Goal: Navigation & Orientation: Go to known website

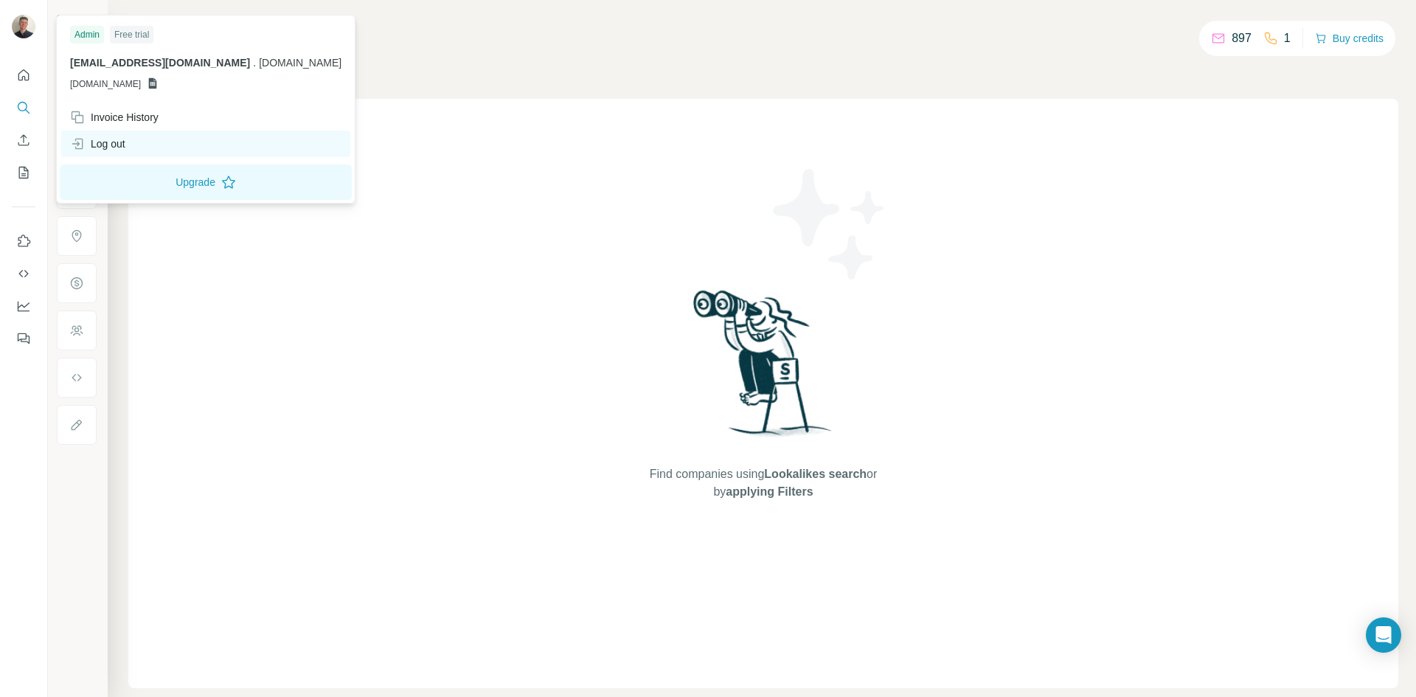
click at [152, 147] on div "Log out" at bounding box center [205, 144] width 289 height 27
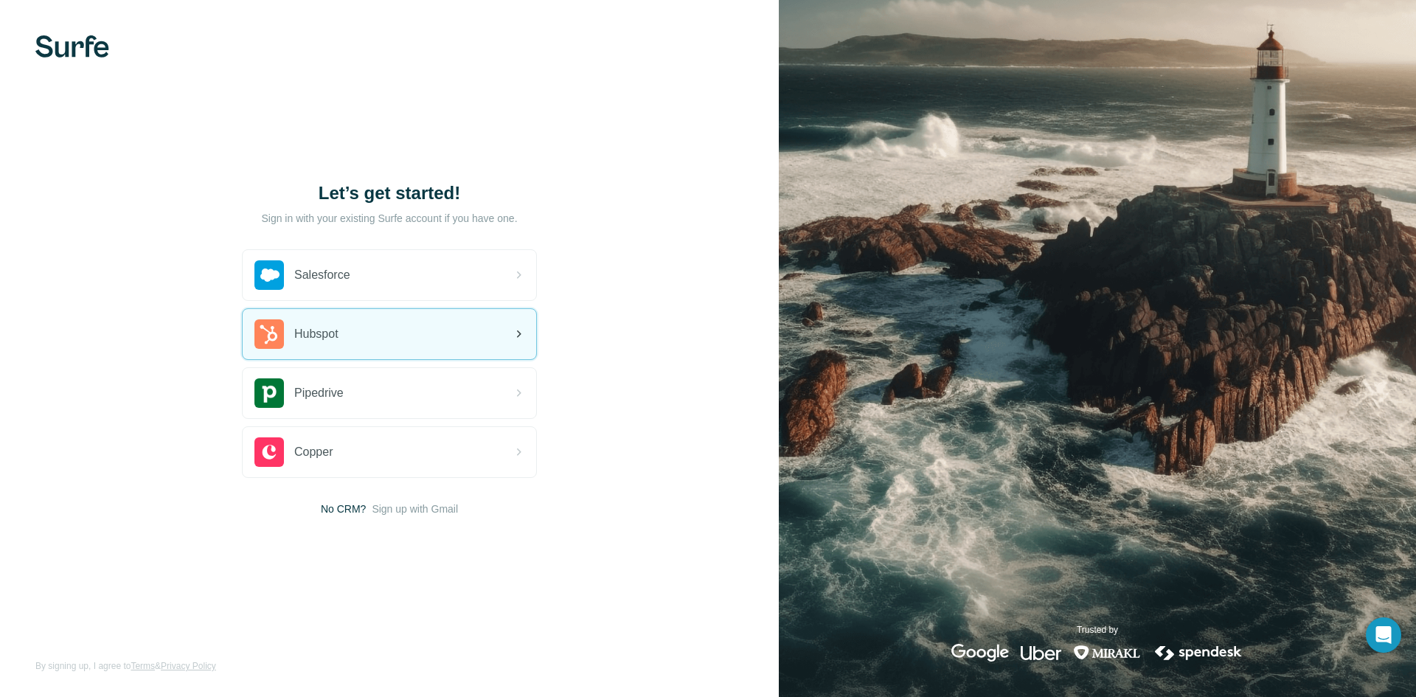
click at [440, 347] on div "Hubspot" at bounding box center [390, 334] width 294 height 50
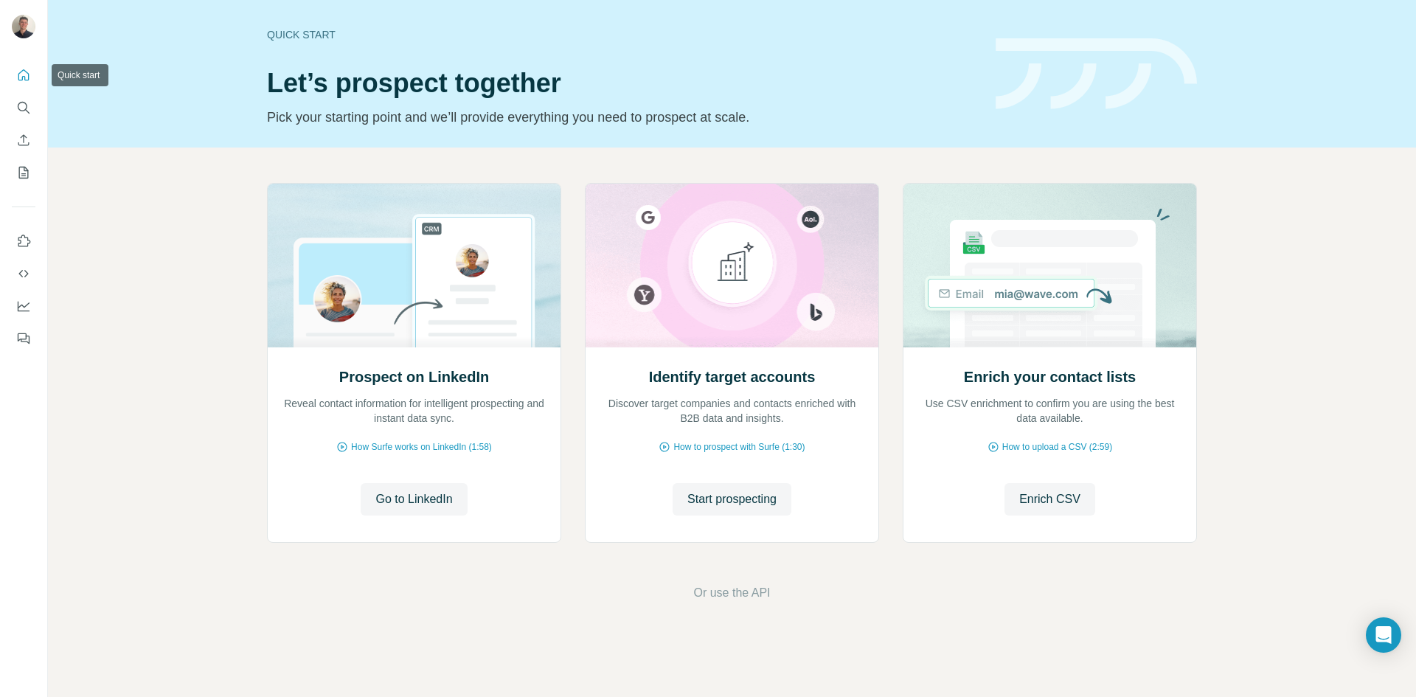
click at [24, 71] on icon "Quick start" at bounding box center [23, 75] width 15 height 15
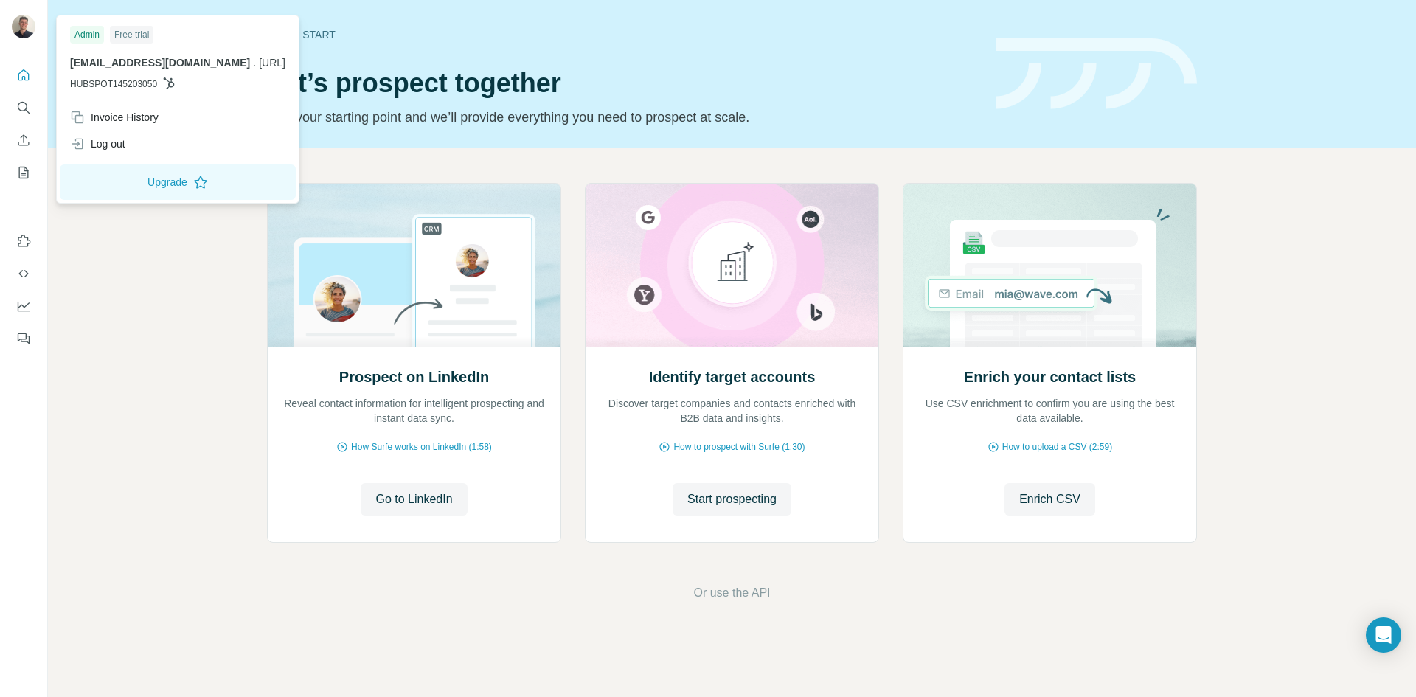
click at [27, 25] on img at bounding box center [24, 27] width 24 height 24
click at [131, 142] on div "Log out" at bounding box center [177, 144] width 233 height 27
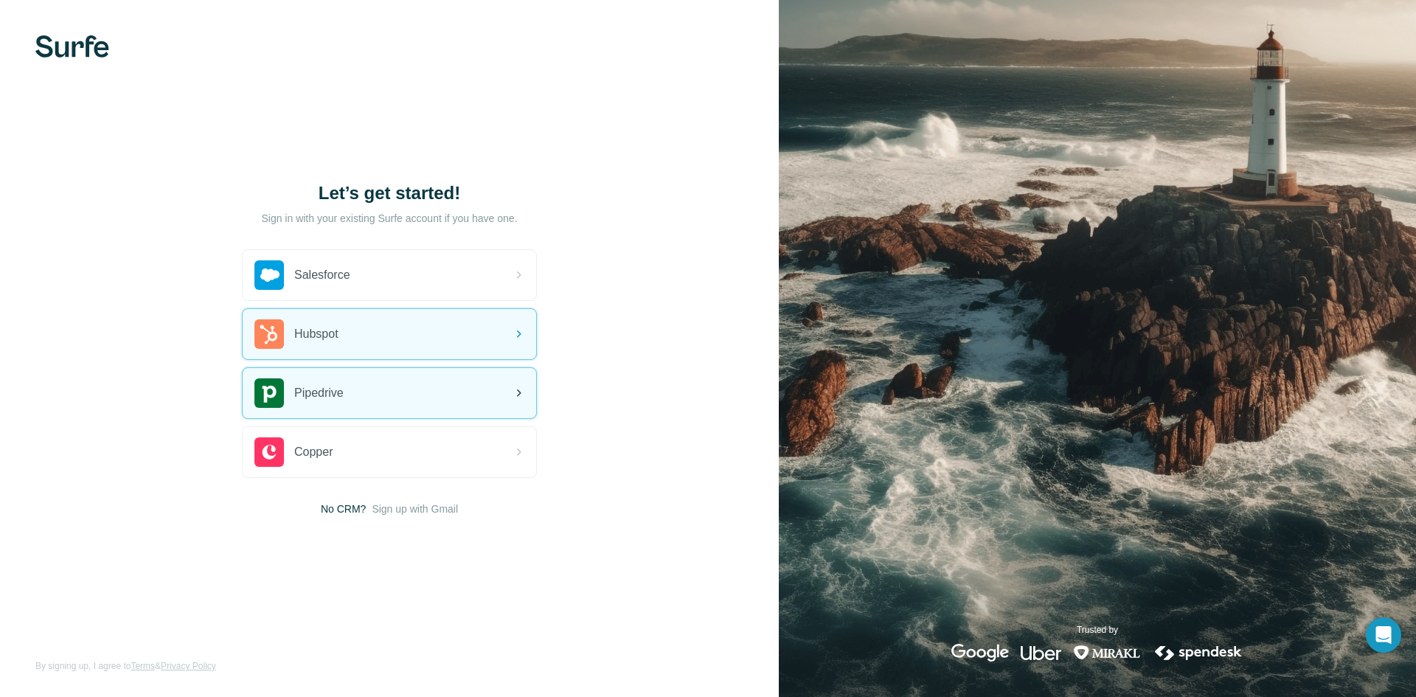
drag, startPoint x: 494, startPoint y: 338, endPoint x: 463, endPoint y: 393, distance: 63.4
click at [489, 348] on div "Hubspot" at bounding box center [390, 334] width 294 height 50
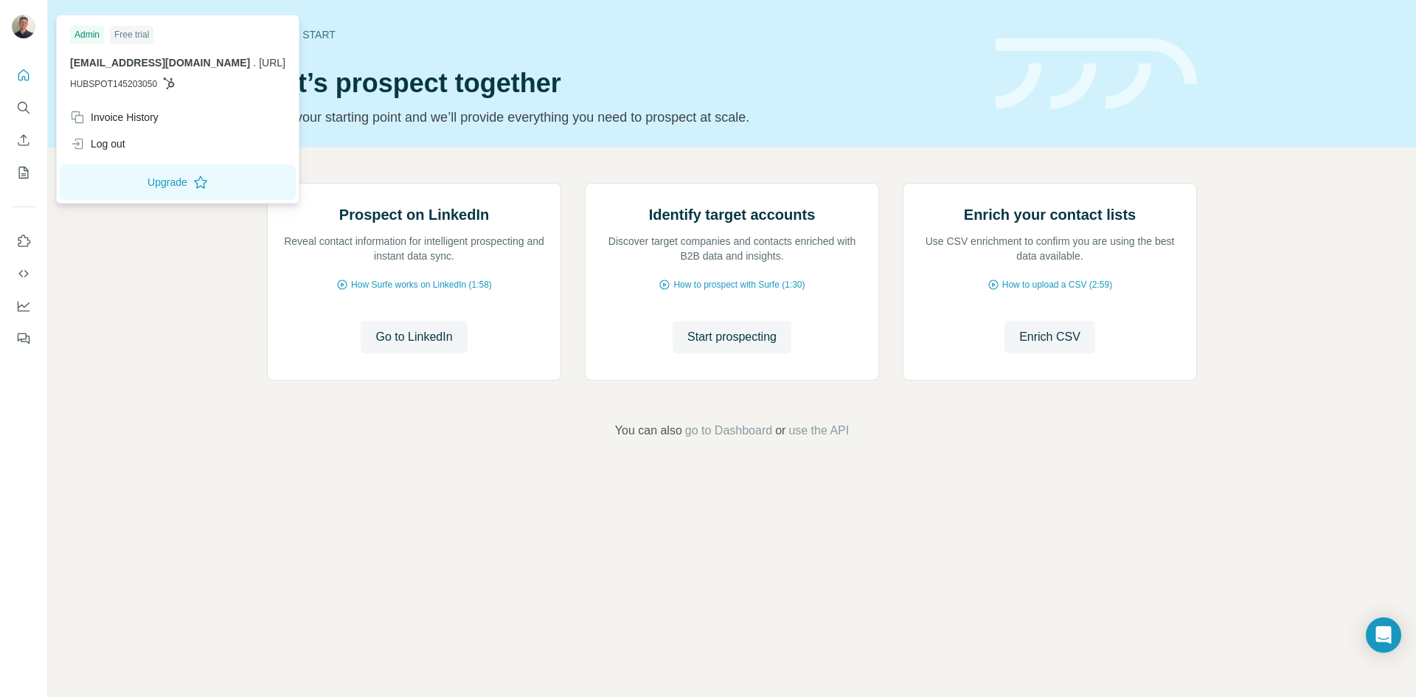
click at [17, 30] on img at bounding box center [24, 27] width 24 height 24
click at [123, 153] on div "Log out" at bounding box center [177, 144] width 233 height 27
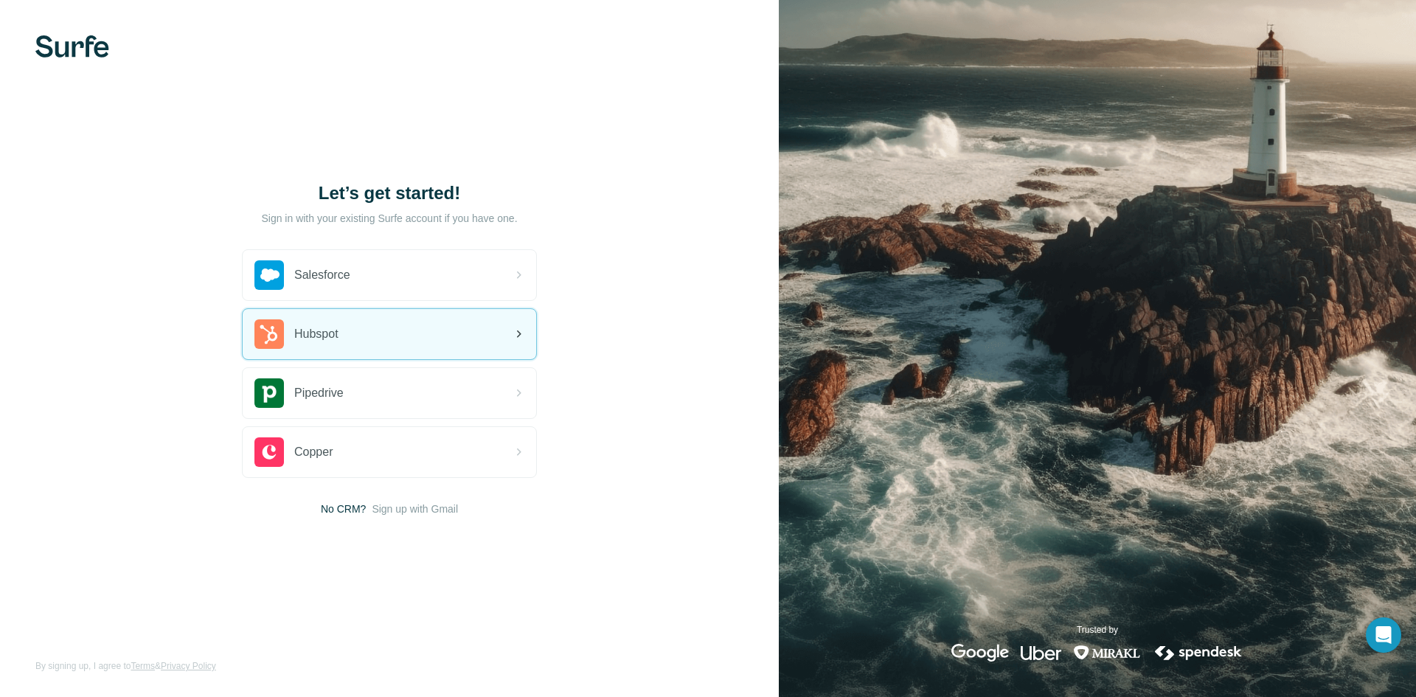
click at [318, 333] on span "Hubspot" at bounding box center [316, 334] width 44 height 18
